Goal: Transaction & Acquisition: Purchase product/service

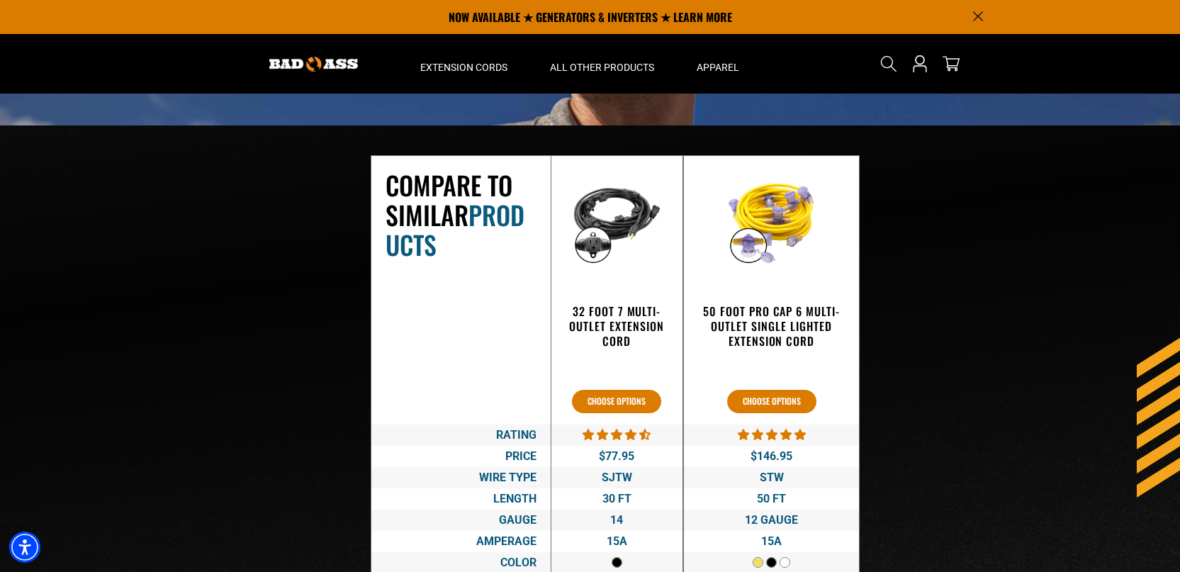
scroll to position [2102, 0]
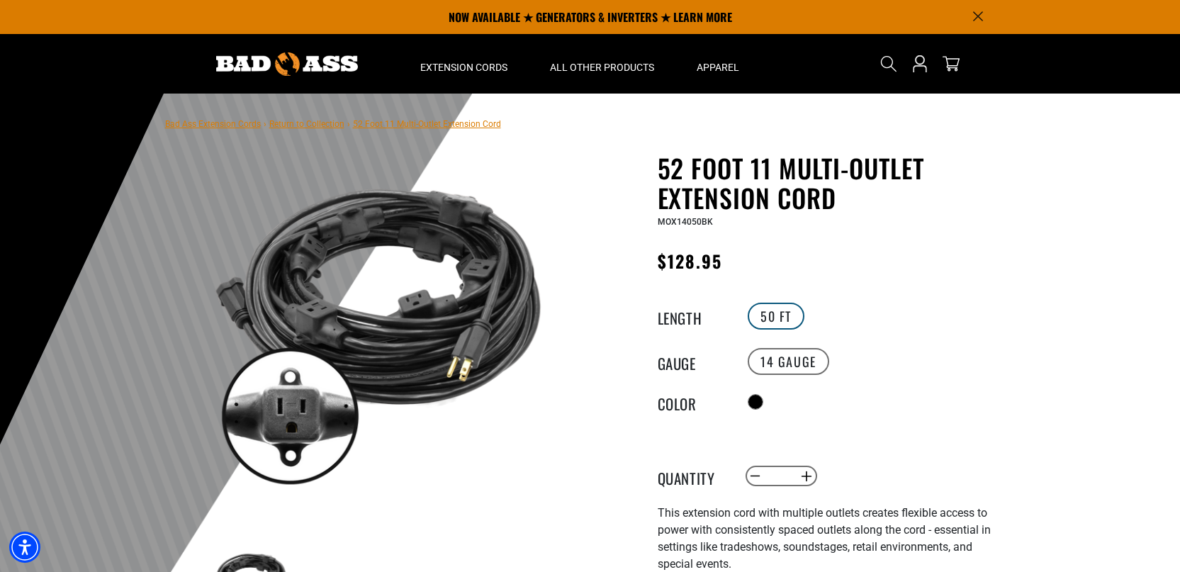
click at [775, 318] on label "50 FT" at bounding box center [776, 316] width 57 height 27
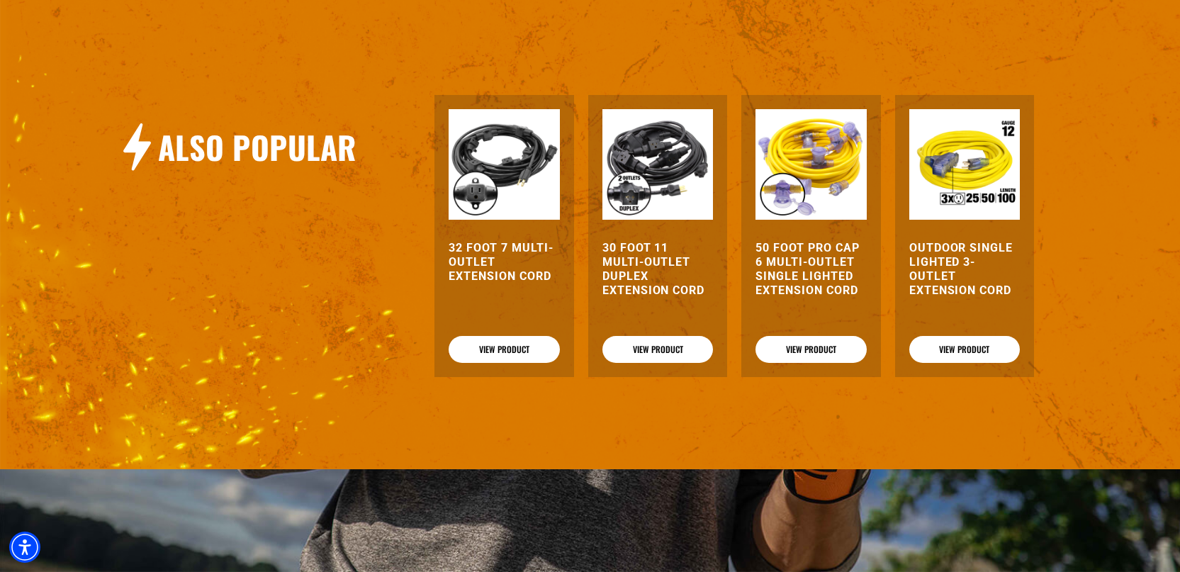
scroll to position [1468, 0]
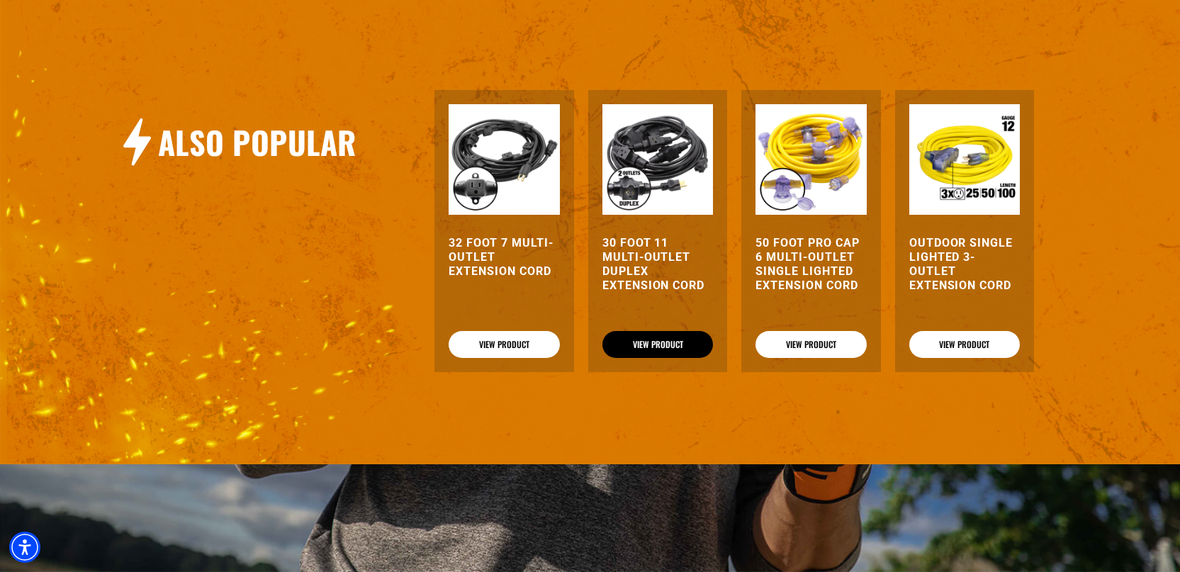
click at [646, 338] on link "View Product" at bounding box center [657, 344] width 111 height 27
